Goal: Check status: Check status

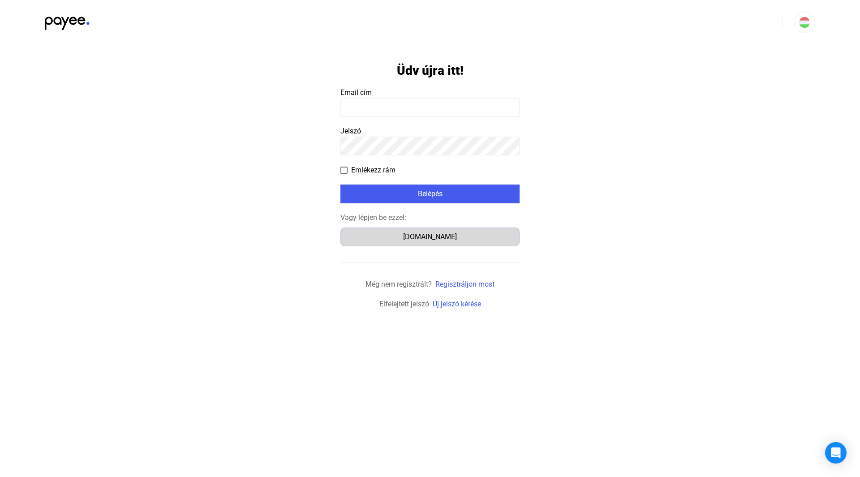
click at [431, 237] on div "[DOMAIN_NAME]" at bounding box center [430, 237] width 173 height 11
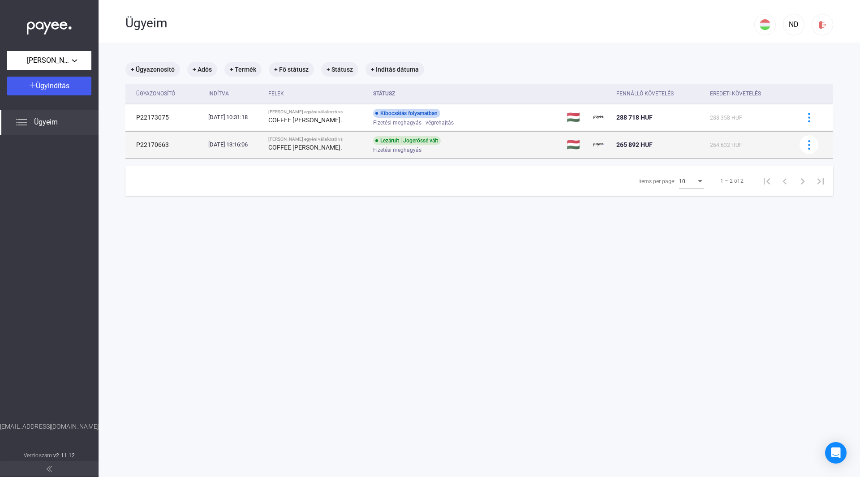
click at [514, 152] on div "Fizetési meghagyás" at bounding box center [444, 150] width 143 height 7
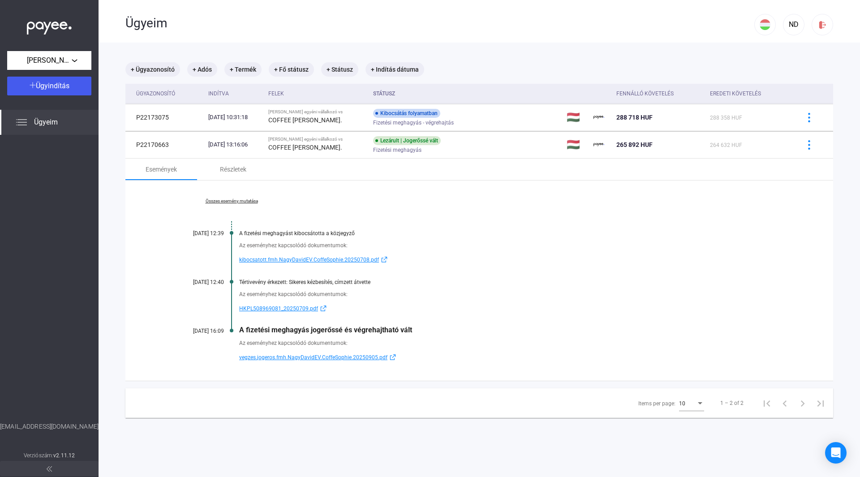
drag, startPoint x: 282, startPoint y: 330, endPoint x: 426, endPoint y: 334, distance: 143.4
click at [426, 334] on div "Összes esemény mutatása 2025.07.18. 12:39 A fizetési meghagyást kibocsátotta a …" at bounding box center [479, 281] width 708 height 200
click at [426, 334] on div "Az eseményhez kapcsolódó dokumentumok: vegzes.jogeros.fmh.NagyDavidEV.CoffeSoph…" at bounding box center [479, 348] width 618 height 29
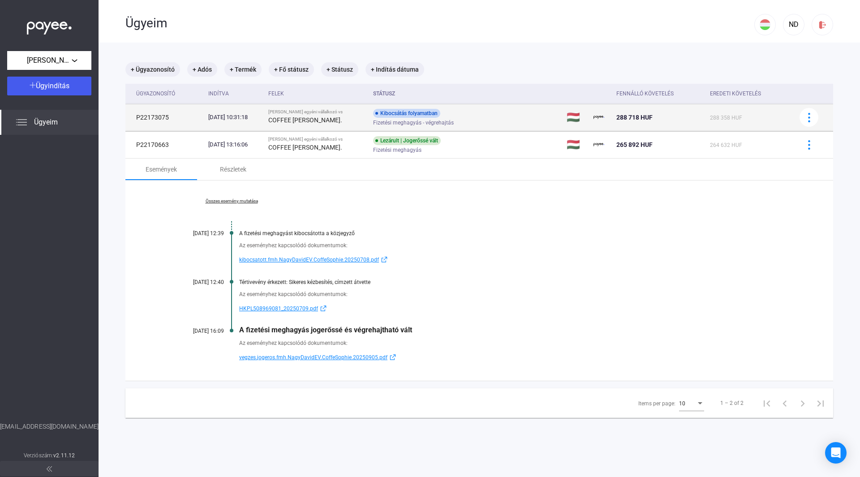
click at [481, 121] on div "Fizetési meghagyás - végrehajtás" at bounding box center [444, 123] width 143 height 7
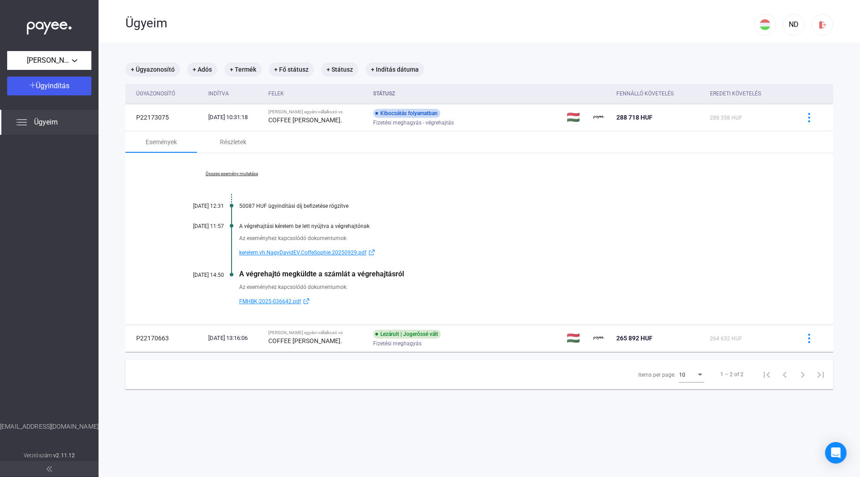
drag, startPoint x: 294, startPoint y: 272, endPoint x: 422, endPoint y: 274, distance: 127.3
click at [422, 274] on div "A végrehajtó megküldte a számlát a végrehajtásról" at bounding box center [513, 274] width 549 height 9
click at [262, 302] on span "FMHBK-2025-036642.pdf" at bounding box center [270, 301] width 62 height 11
